Goal: Information Seeking & Learning: Learn about a topic

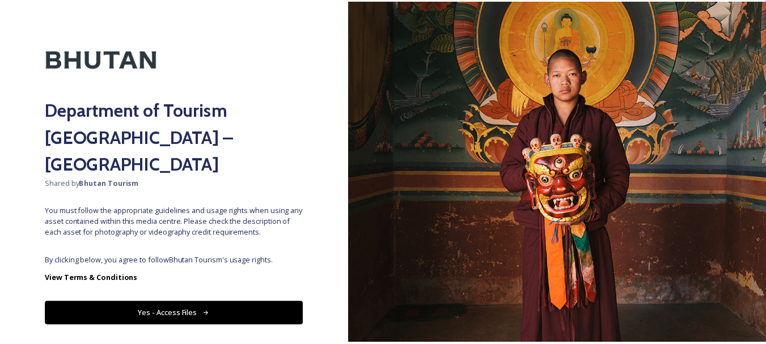
scroll to position [28, 0]
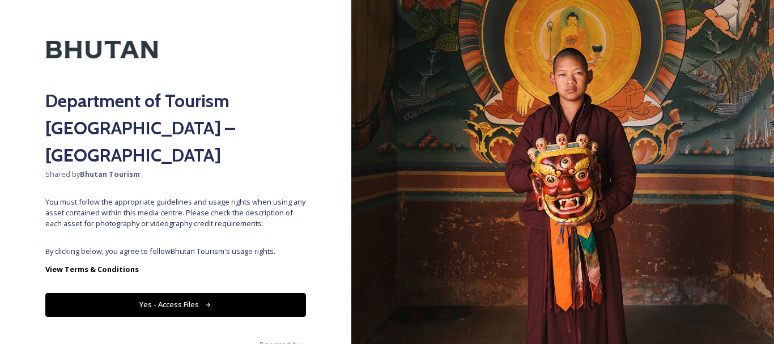
click at [205, 302] on icon at bounding box center [208, 305] width 7 height 7
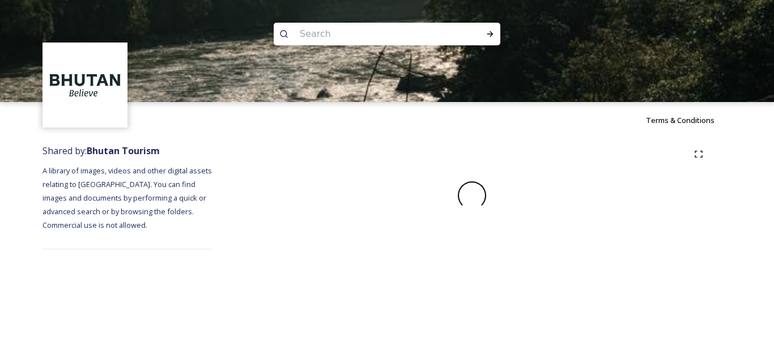
click at [201, 277] on div "Terms & Conditions Shared by: Bhutan Tourism A library of images, videos and ot…" at bounding box center [387, 172] width 774 height 344
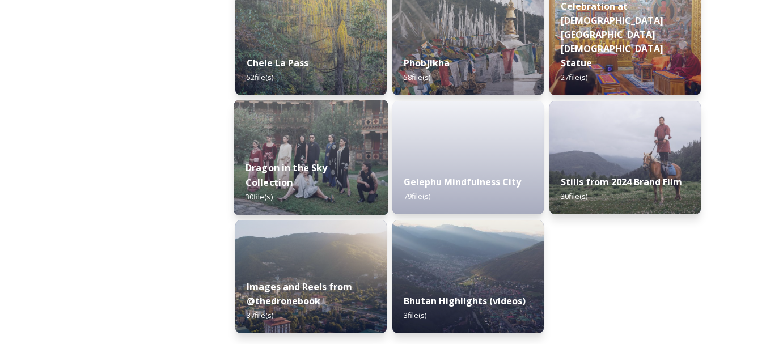
scroll to position [1985, 0]
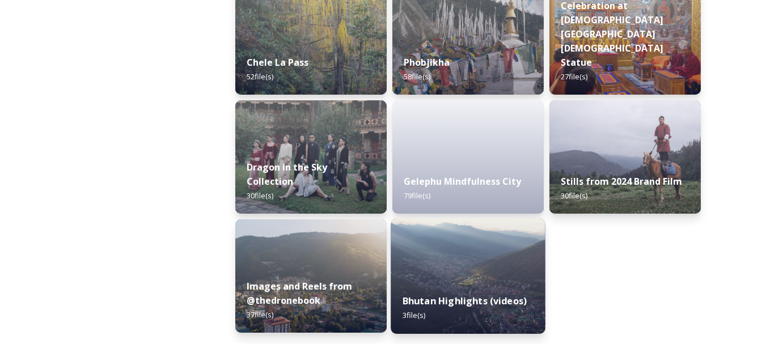
click at [431, 300] on strong "Bhutan Highlights (videos)" at bounding box center [464, 301] width 124 height 12
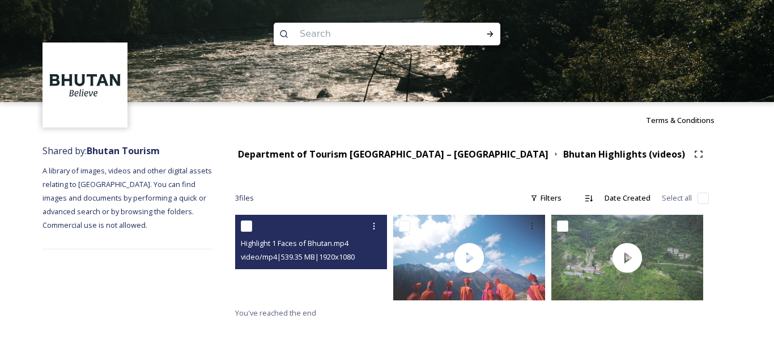
click at [315, 272] on video "Highlight 1 Faces of Bhutan.mp4" at bounding box center [311, 258] width 152 height 86
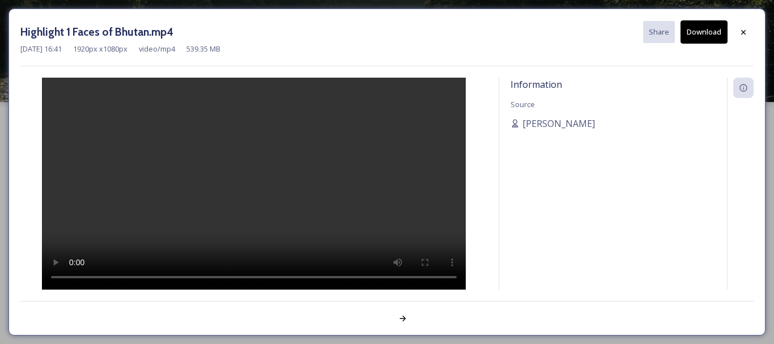
click at [231, 240] on video at bounding box center [254, 184] width 424 height 212
click at [560, 195] on div "Information Source [PERSON_NAME]" at bounding box center [613, 199] width 228 height 242
click at [404, 317] on icon at bounding box center [403, 319] width 6 height 6
click at [406, 320] on icon at bounding box center [402, 318] width 9 height 9
click at [371, 317] on icon at bounding box center [371, 319] width 6 height 6
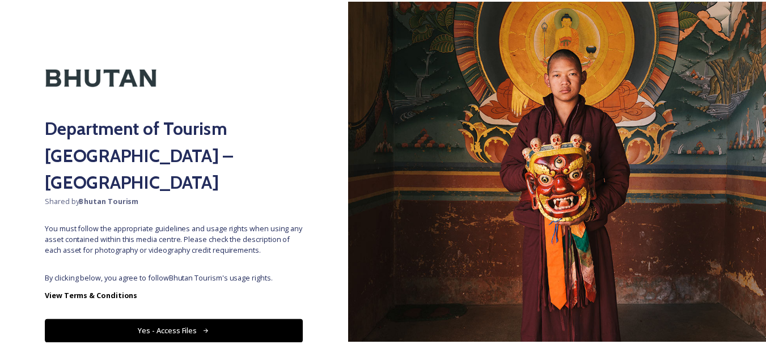
scroll to position [28, 0]
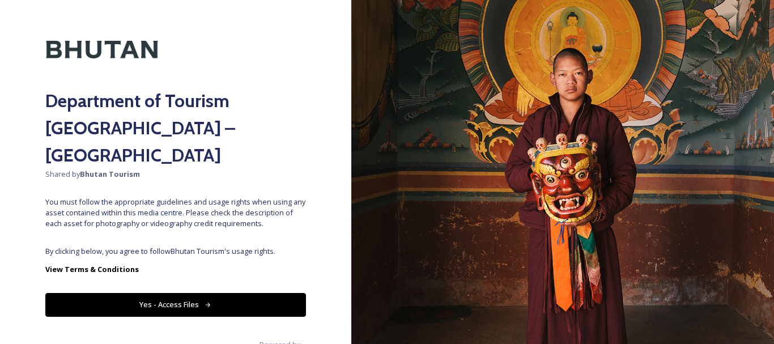
click at [205, 302] on icon at bounding box center [208, 305] width 7 height 7
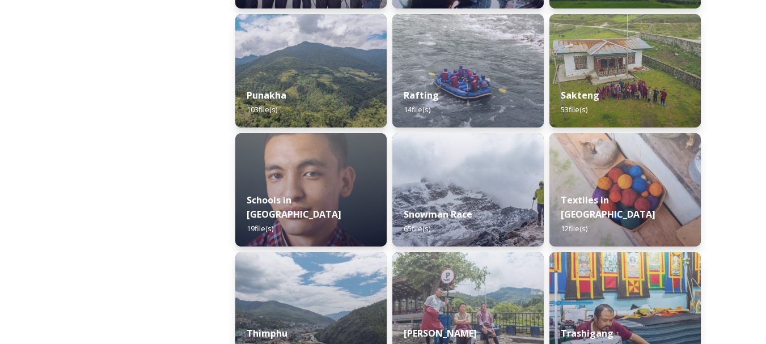
scroll to position [1190, 0]
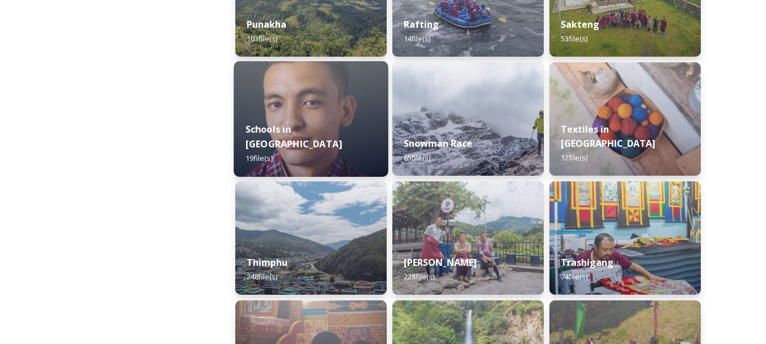
click at [308, 150] on strong "Schools in [GEOGRAPHIC_DATA]" at bounding box center [293, 136] width 96 height 27
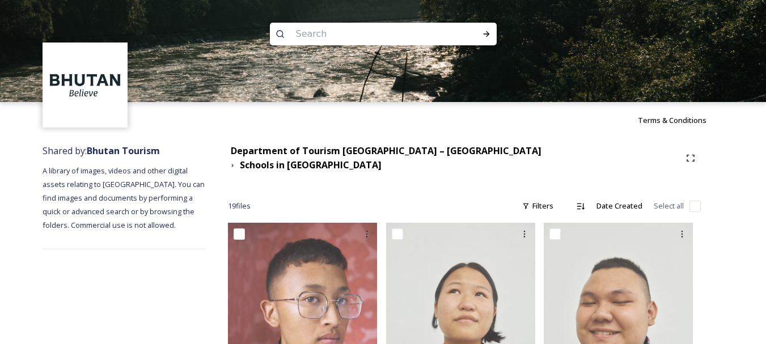
click at [686, 154] on icon at bounding box center [690, 158] width 9 height 9
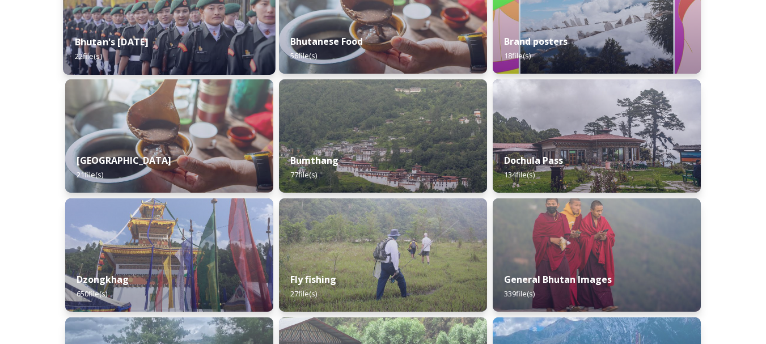
scroll to position [397, 0]
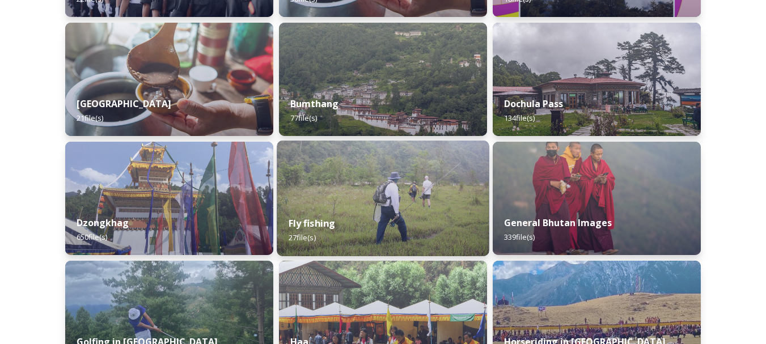
click at [376, 221] on div "Fly fishing 27 file(s)" at bounding box center [383, 231] width 212 height 52
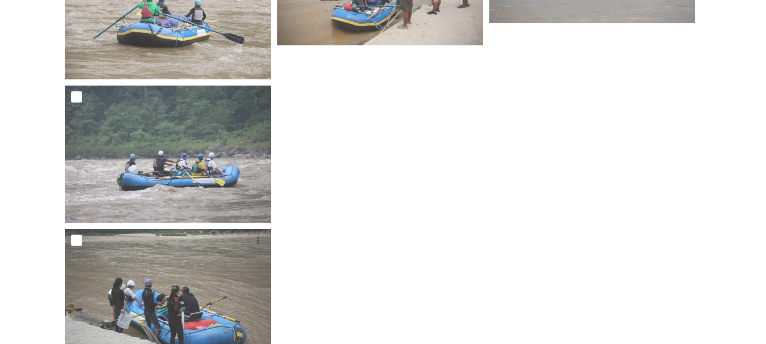
scroll to position [1523, 0]
